Goal: Information Seeking & Learning: Learn about a topic

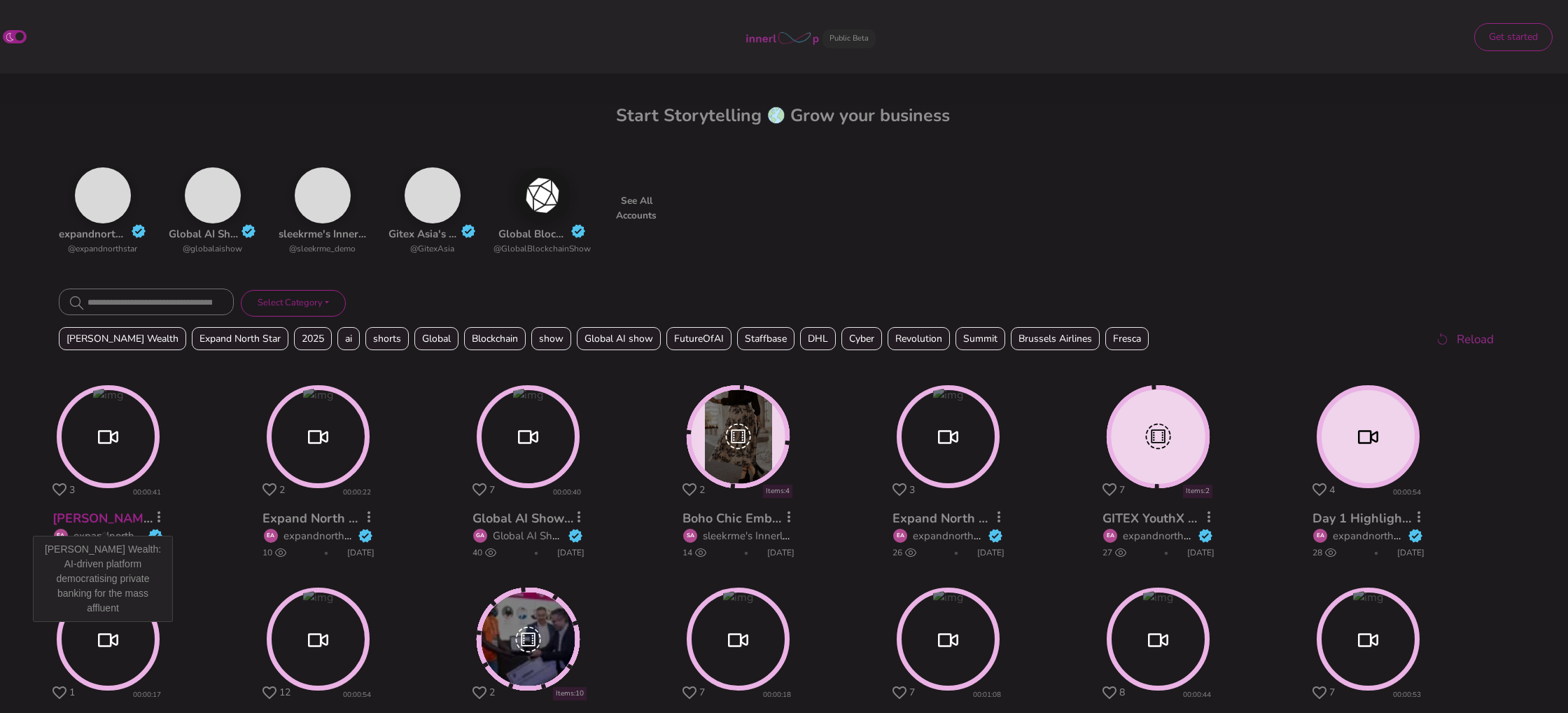
click at [96, 517] on link "[PERSON_NAME] Wealth: AI-driven platform democratising private banking for the …" at bounding box center [342, 517] width 580 height 17
